Goal: Task Accomplishment & Management: Use online tool/utility

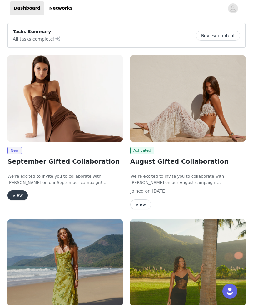
click at [18, 193] on button "View" at bounding box center [17, 195] width 20 height 10
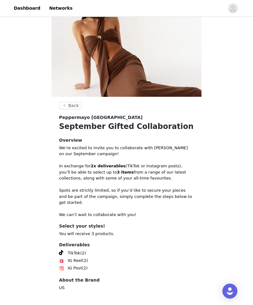
scroll to position [37, 0]
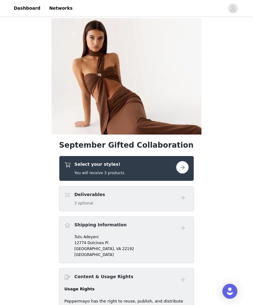
click at [183, 167] on button "button" at bounding box center [182, 167] width 12 height 12
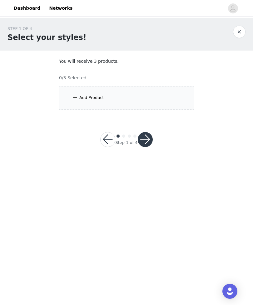
click at [178, 102] on div "Add Product" at bounding box center [126, 97] width 135 height 23
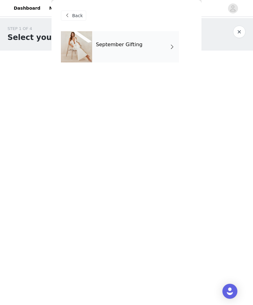
click at [188, 53] on div "September Gifting" at bounding box center [126, 51] width 131 height 41
click at [171, 55] on div "September Gifting" at bounding box center [135, 46] width 87 height 31
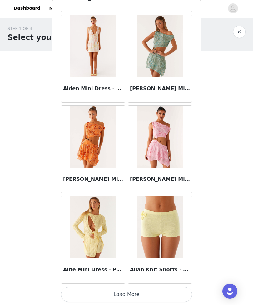
scroll to position [650, 0]
click at [105, 287] on button "Load More" at bounding box center [126, 294] width 131 height 15
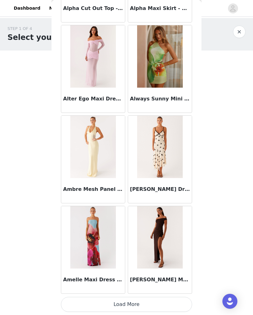
scroll to position [1544, 0]
click at [158, 304] on button "Load More" at bounding box center [126, 304] width 131 height 15
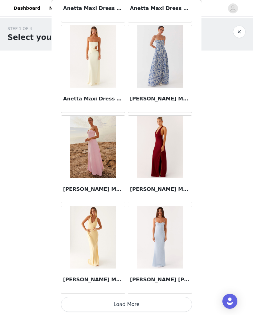
scroll to position [2449, 0]
click at [147, 300] on button "Load More" at bounding box center [126, 304] width 131 height 15
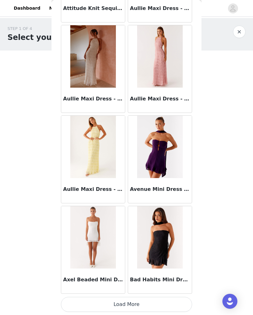
scroll to position [3354, 0]
click at [180, 301] on button "Load More" at bounding box center [126, 304] width 131 height 15
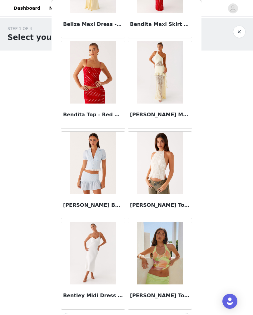
scroll to position [4243, 0]
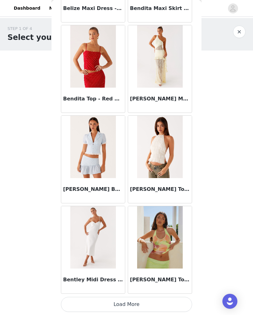
click at [181, 299] on button "Load More" at bounding box center [126, 304] width 131 height 15
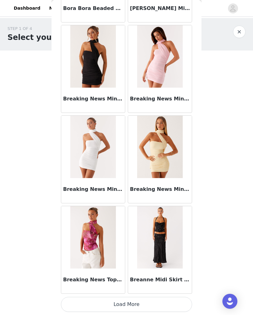
scroll to position [5163, 0]
click at [177, 299] on button "Load More" at bounding box center [126, 304] width 131 height 15
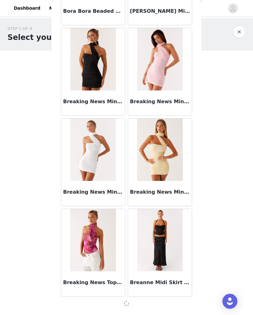
scroll to position [5161, 0]
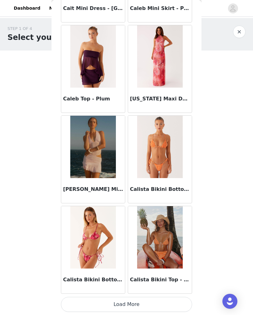
click at [182, 305] on button "Load More" at bounding box center [126, 304] width 131 height 15
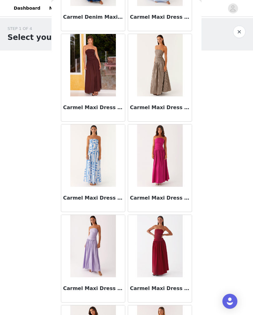
scroll to position [6874, 0]
click at [52, 176] on div "Back Aamari Maxi Dress - Red Abby Mini Dress - Floral Print [PERSON_NAME] Mini …" at bounding box center [126, 157] width 150 height 315
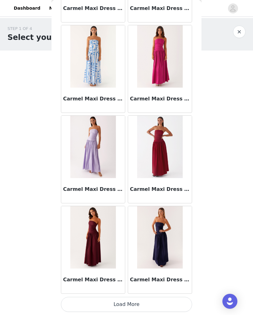
click at [189, 303] on button "Load More" at bounding box center [126, 304] width 131 height 15
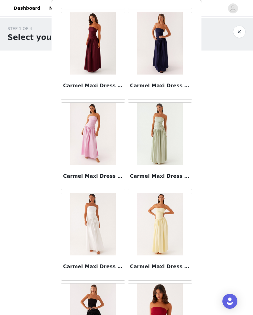
scroll to position [7167, 0]
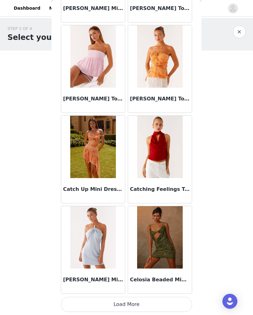
click at [175, 305] on button "Load More" at bounding box center [126, 304] width 131 height 15
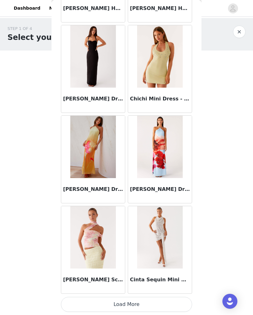
scroll to position [8783, 0]
click at [179, 297] on button "Load More" at bounding box center [126, 304] width 131 height 15
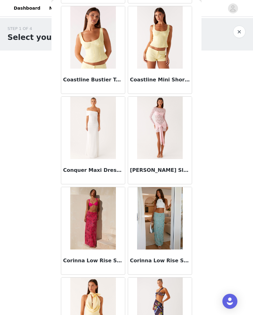
scroll to position [9526, 0]
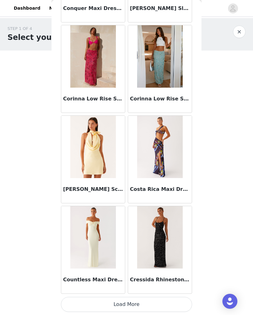
click at [181, 300] on button "Load More" at bounding box center [126, 304] width 131 height 15
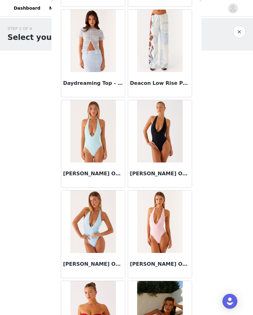
scroll to position [10517, 0]
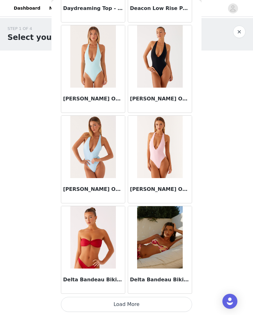
click at [174, 302] on button "Load More" at bounding box center [126, 304] width 131 height 15
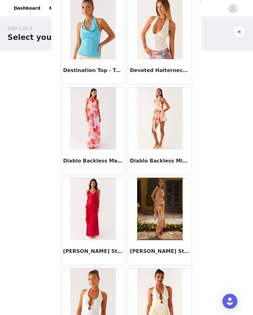
scroll to position [11166, 0]
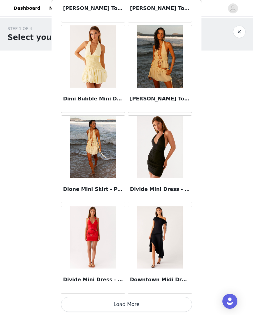
click at [174, 305] on button "Load More" at bounding box center [126, 304] width 131 height 15
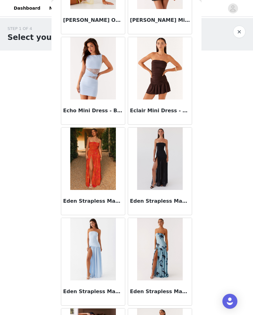
scroll to position [12121, 0]
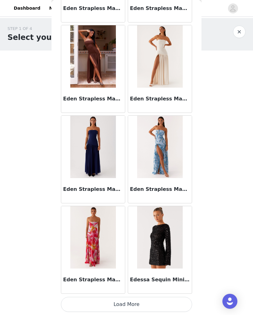
click at [174, 305] on button "Load More" at bounding box center [126, 304] width 131 height 15
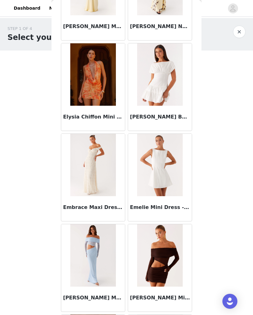
scroll to position [13207, 0]
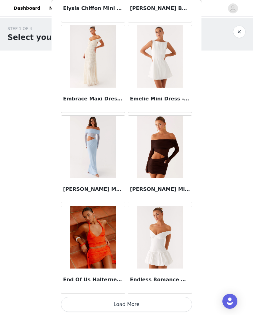
click at [173, 303] on button "Load More" at bounding box center [126, 304] width 131 height 15
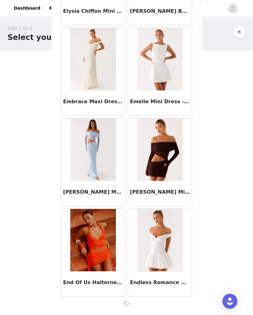
scroll to position [13304, 0]
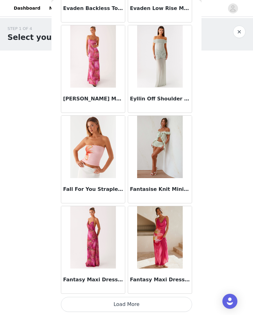
click at [163, 305] on button "Load More" at bounding box center [126, 304] width 131 height 15
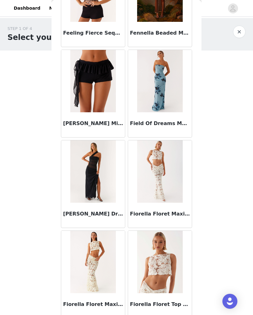
scroll to position [14549, 0]
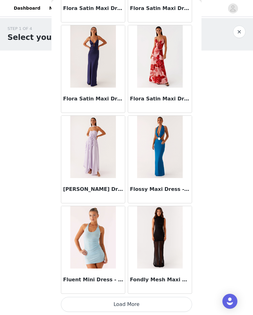
click at [169, 302] on button "Load More" at bounding box center [126, 304] width 131 height 15
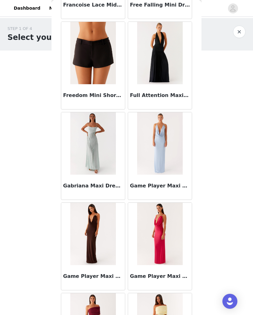
scroll to position [15580, 0]
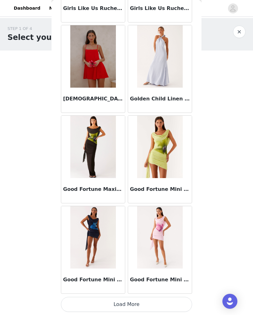
click at [176, 300] on button "Load More" at bounding box center [126, 304] width 131 height 15
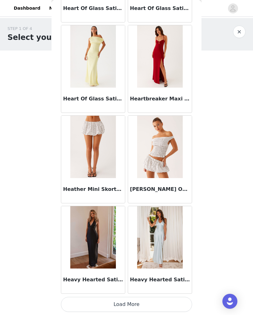
scroll to position [16926, 0]
click at [180, 305] on button "Load More" at bounding box center [126, 304] width 131 height 15
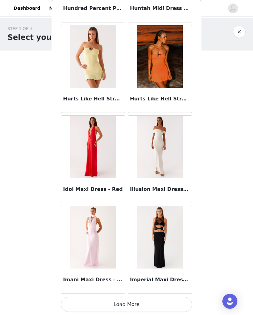
scroll to position [17830, 0]
click at [178, 300] on button "Load More" at bounding box center [126, 304] width 131 height 15
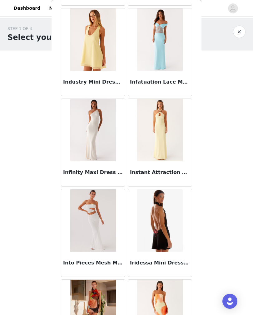
scroll to position [18210, 0]
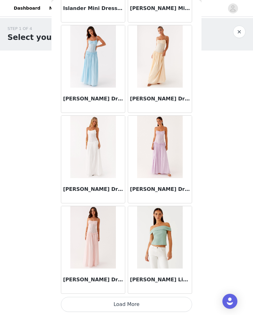
click at [188, 298] on button "Load More" at bounding box center [126, 304] width 131 height 15
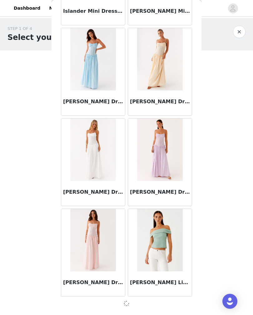
scroll to position [18732, 0]
click at [187, 302] on div at bounding box center [126, 303] width 131 height 7
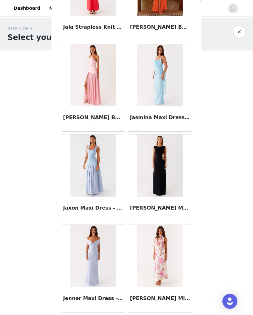
scroll to position [19079, 0]
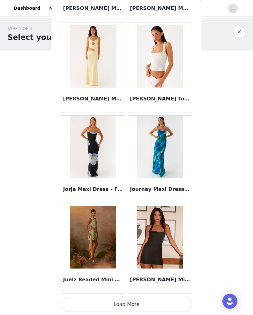
click at [183, 303] on button "Load More" at bounding box center [126, 304] width 131 height 15
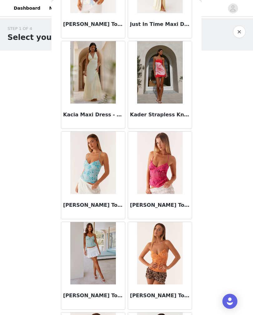
scroll to position [20077, 0]
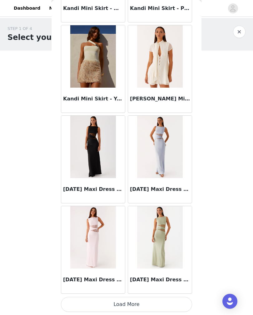
click at [188, 305] on button "Load More" at bounding box center [126, 304] width 131 height 15
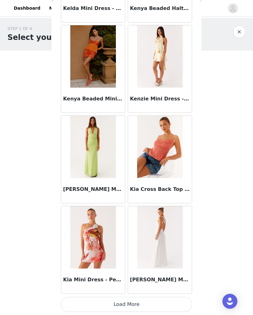
scroll to position [21449, 0]
click at [180, 301] on button "Load More" at bounding box center [126, 304] width 131 height 15
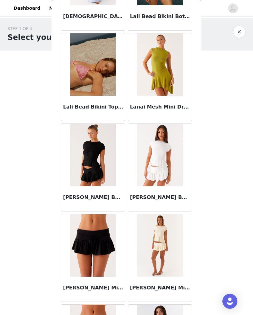
scroll to position [22256, 0]
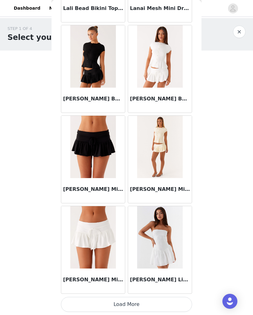
click at [173, 299] on button "Load More" at bounding box center [126, 304] width 131 height 15
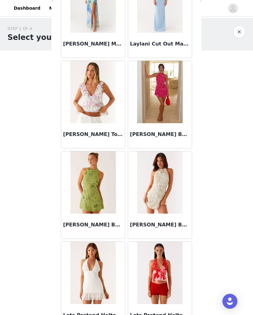
scroll to position [22683, 0]
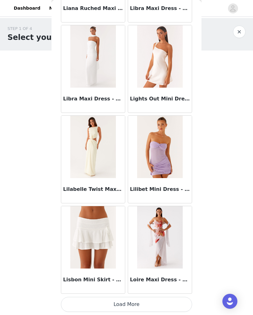
click at [184, 300] on button "Load More" at bounding box center [126, 304] width 131 height 15
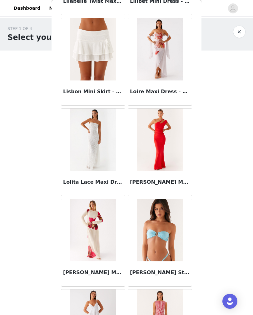
scroll to position [23448, 0]
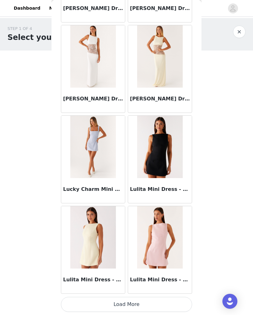
click at [174, 302] on button "Load More" at bounding box center [126, 304] width 131 height 15
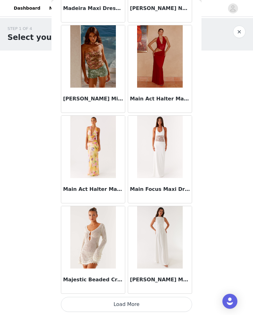
scroll to position [25069, 0]
click at [181, 297] on button "Load More" at bounding box center [126, 304] width 131 height 15
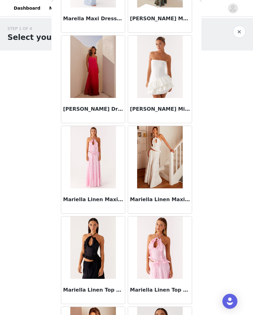
scroll to position [25693, 0]
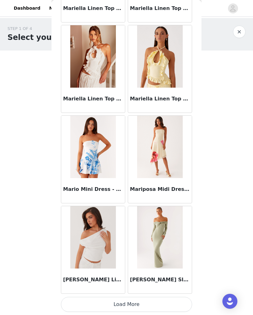
click at [180, 305] on button "Load More" at bounding box center [126, 304] width 131 height 15
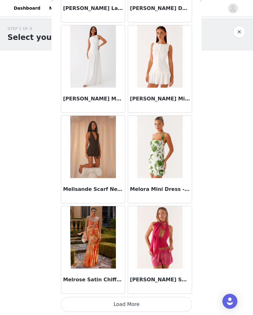
scroll to position [26878, 0]
click at [178, 301] on button "Load More" at bounding box center [126, 304] width 131 height 15
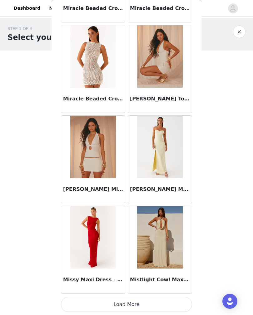
scroll to position [27783, 0]
click at [187, 299] on button "Load More" at bounding box center [126, 304] width 131 height 15
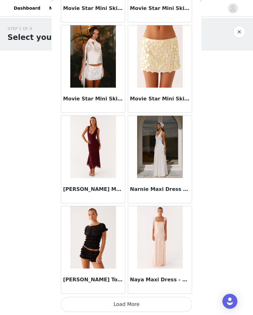
scroll to position [28688, 0]
click at [153, 298] on button "Load More" at bounding box center [126, 304] width 131 height 15
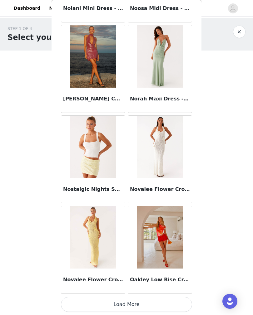
scroll to position [29592, 0]
click at [180, 304] on button "Load More" at bounding box center [126, 304] width 131 height 15
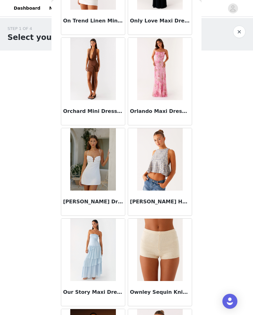
scroll to position [30397, 0]
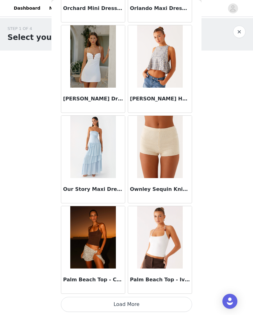
click at [175, 301] on button "Load More" at bounding box center [126, 304] width 131 height 15
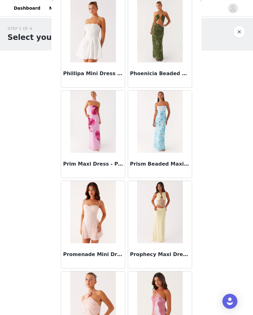
scroll to position [31337, 0]
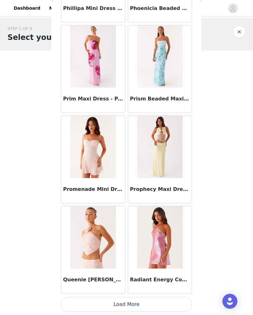
click at [188, 302] on button "Load More" at bounding box center [126, 304] width 131 height 15
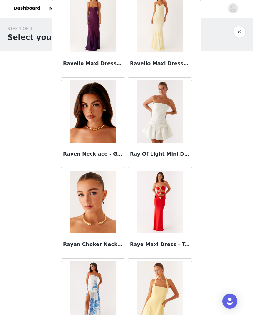
scroll to position [32164, 0]
